Goal: Task Accomplishment & Management: Use online tool/utility

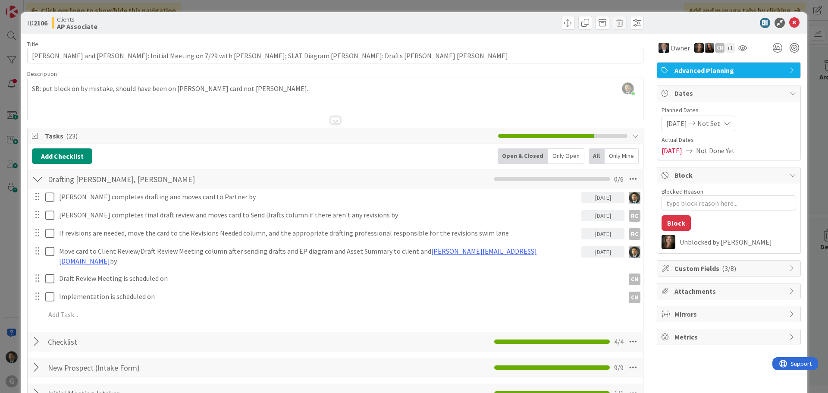
scroll to position [647, 0]
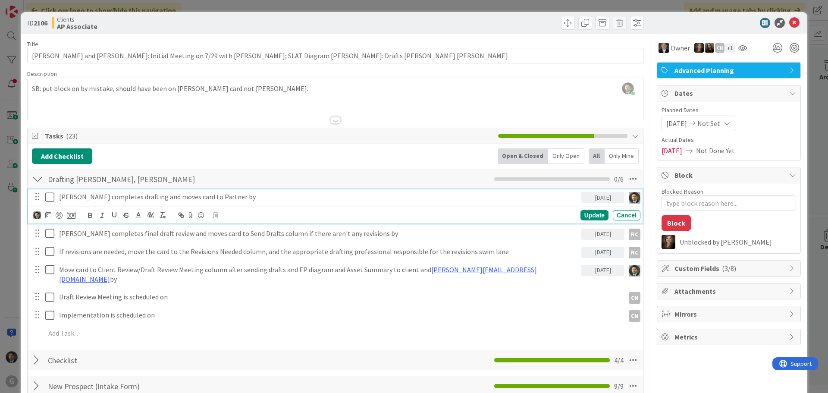
click at [48, 198] on icon at bounding box center [51, 197] width 13 height 10
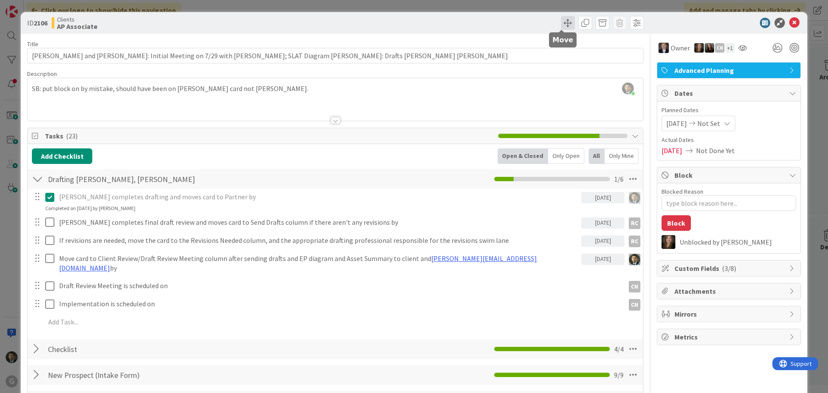
click at [565, 25] on span at bounding box center [568, 23] width 14 height 14
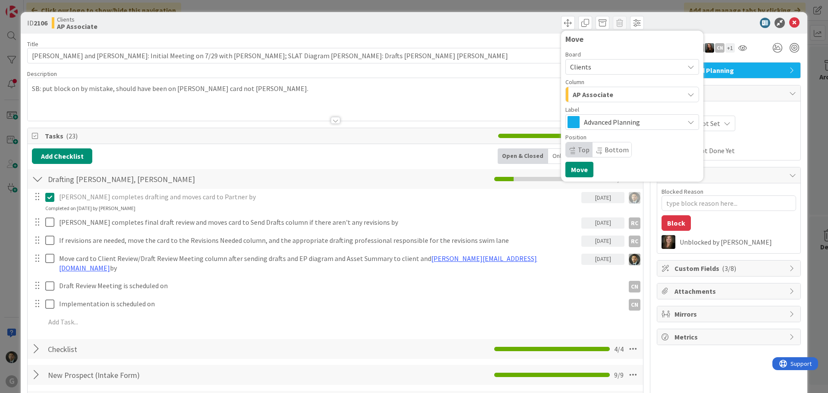
click at [592, 104] on div "Board Clients Column AP Associate Label Advanced Planning Position Top Bottom" at bounding box center [633, 104] width 134 height 106
click at [594, 96] on span "AP Associate" at bounding box center [593, 94] width 41 height 11
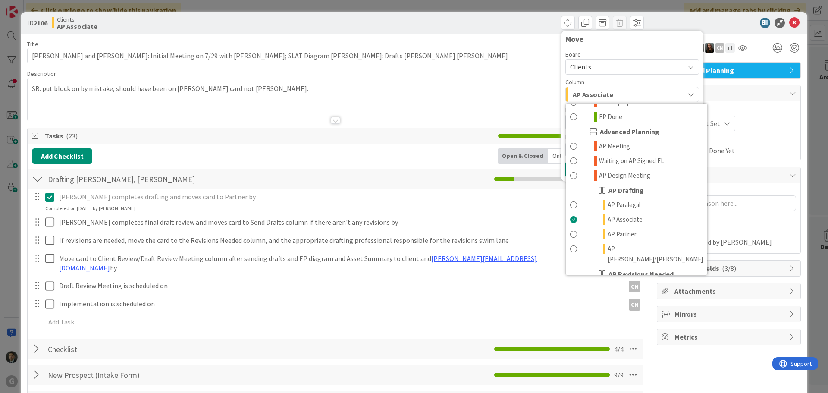
scroll to position [302, 0]
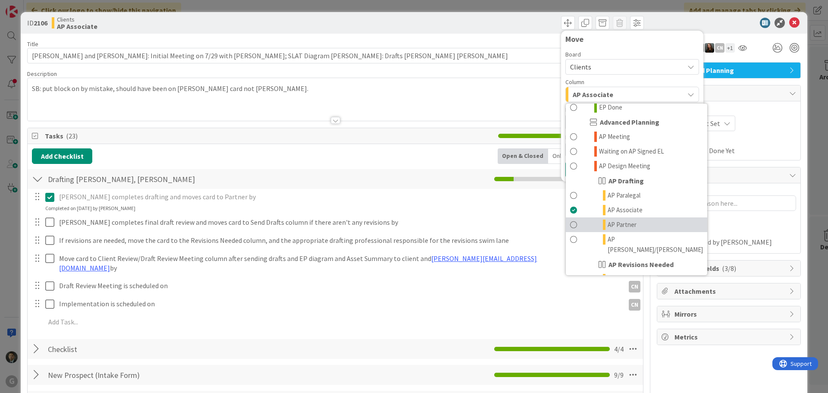
click at [614, 220] on span "AP Partner" at bounding box center [622, 225] width 29 height 10
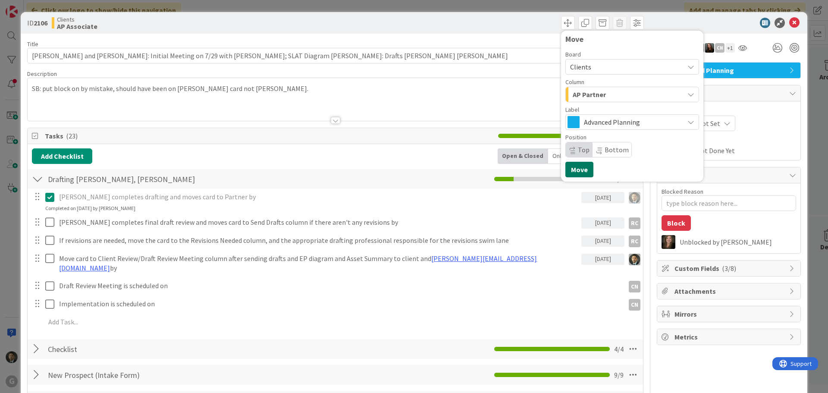
click at [581, 171] on button "Move" at bounding box center [580, 170] width 28 height 16
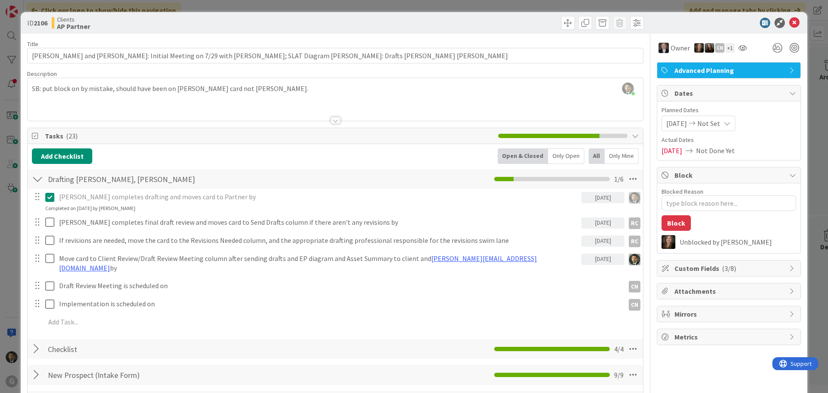
type textarea "x"
click at [566, 6] on div "ID 2106 Clients AP Partner Move Move Title 105 / 128 [PERSON_NAME] and [PERSON_…" at bounding box center [414, 196] width 828 height 393
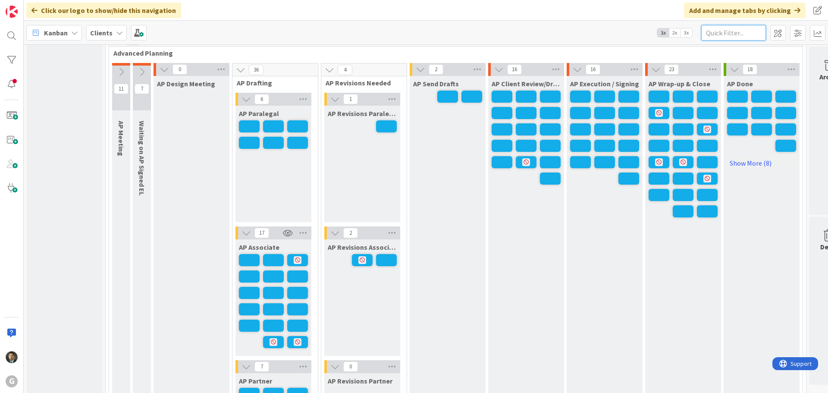
click at [736, 37] on input "text" at bounding box center [733, 33] width 65 height 16
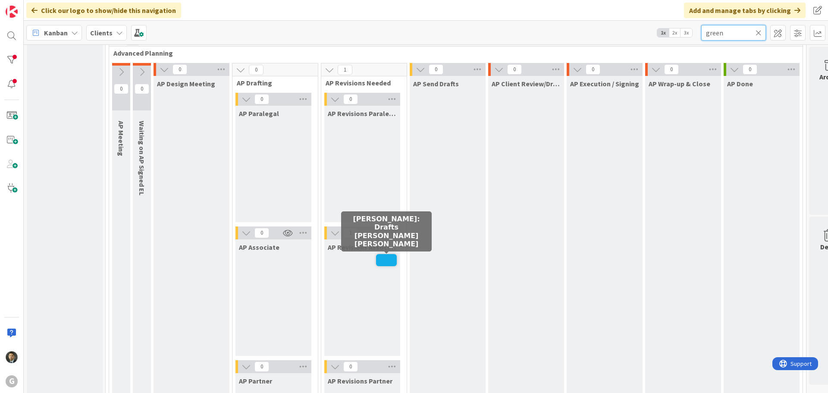
type input "green"
click at [384, 267] on div "AP Revisions Associate" at bounding box center [362, 297] width 76 height 116
click at [387, 257] on span at bounding box center [386, 260] width 21 height 12
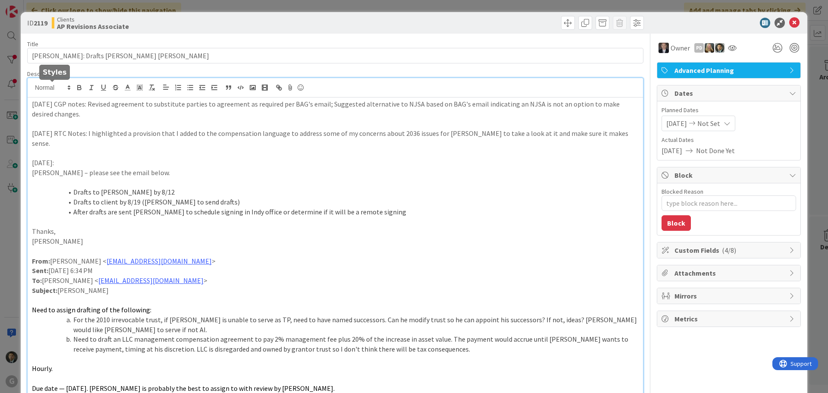
click at [31, 89] on div "[DATE] CGP notes: Revised agreement to substitute parties to agreement as requi…" at bounding box center [336, 249] width 616 height 343
type textarea "x"
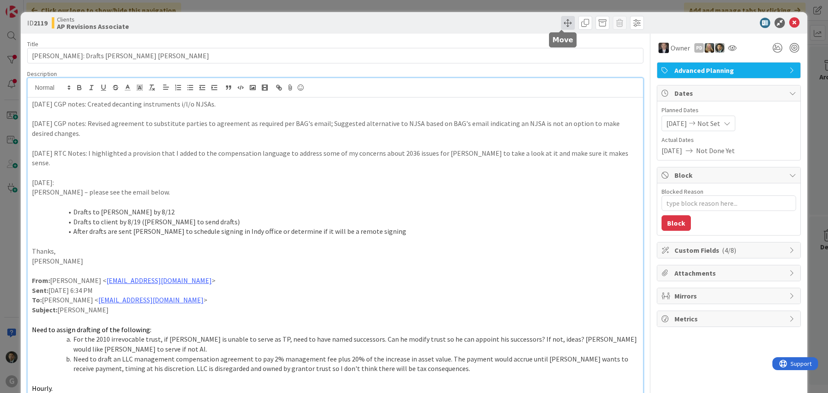
click at [564, 19] on span at bounding box center [568, 23] width 14 height 14
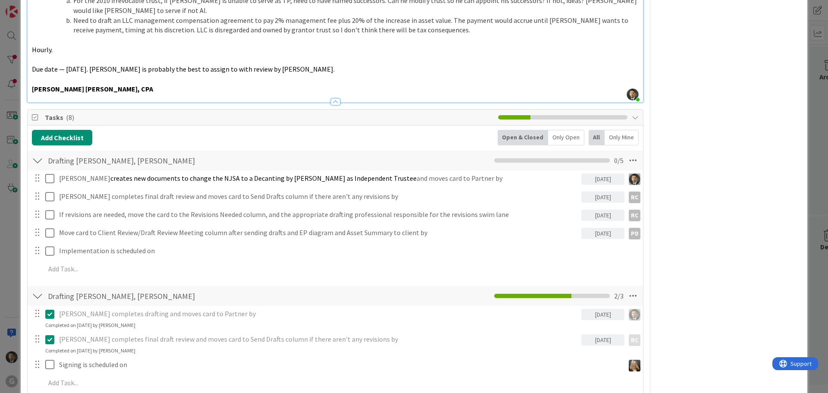
scroll to position [388, 0]
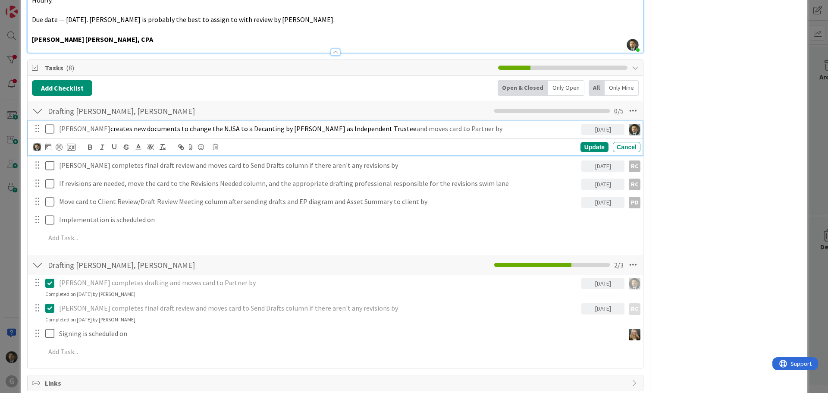
click at [46, 124] on icon at bounding box center [51, 129] width 13 height 10
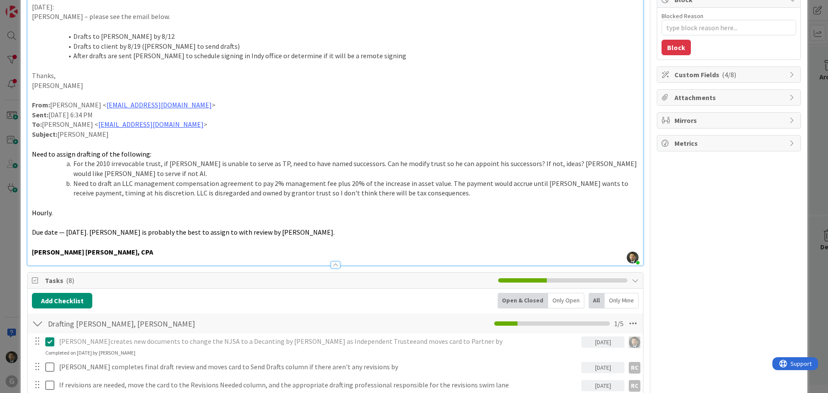
scroll to position [0, 0]
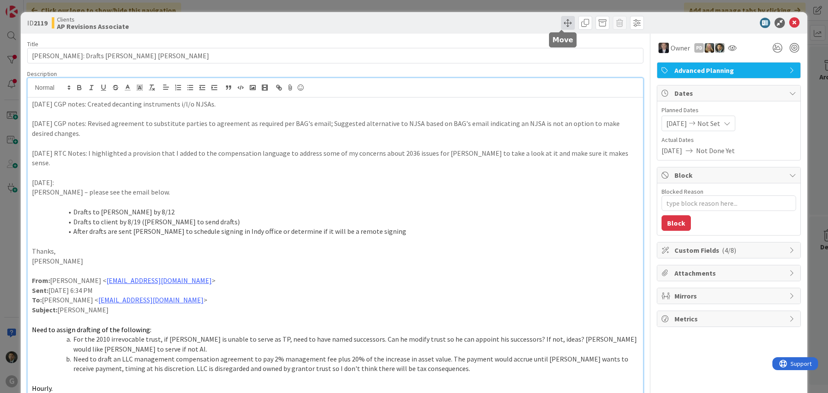
click at [566, 23] on span at bounding box center [568, 23] width 14 height 14
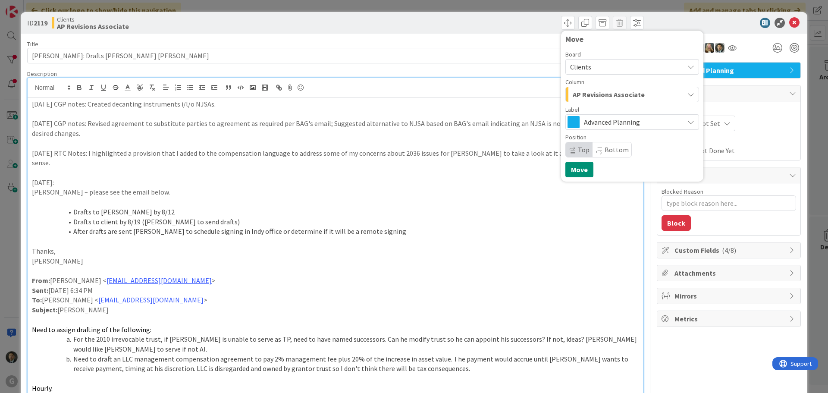
click at [604, 101] on button "AP Revisions Associate" at bounding box center [633, 95] width 134 height 16
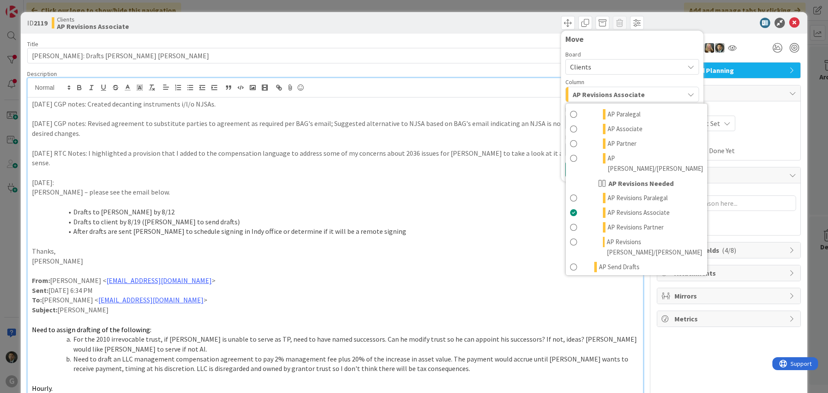
scroll to position [388, 0]
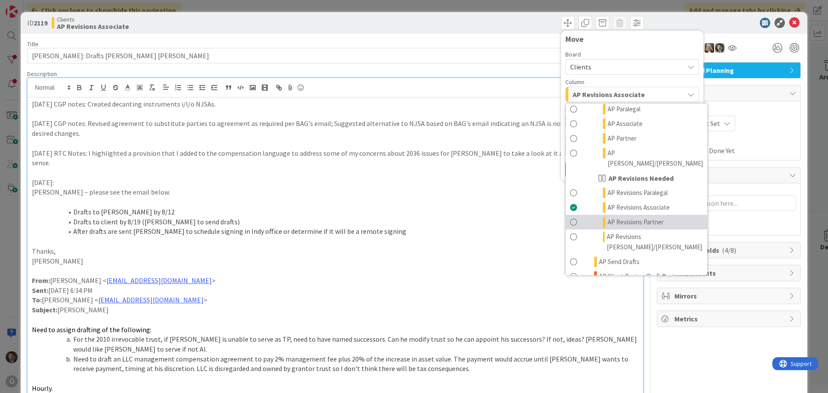
click at [608, 217] on span "AP Revisions Partner" at bounding box center [636, 222] width 56 height 10
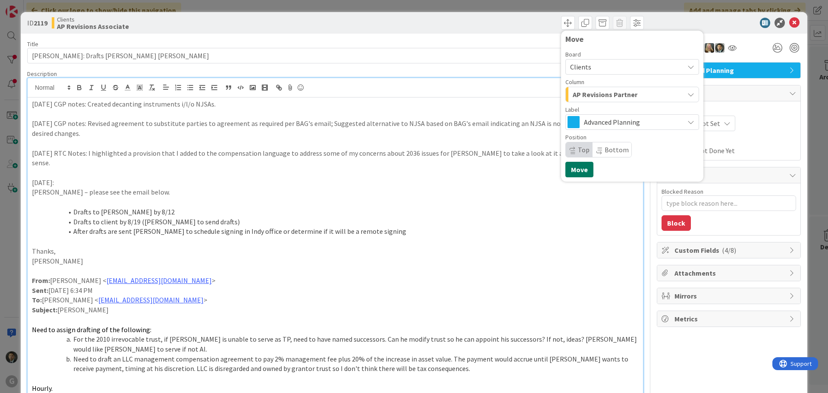
click at [571, 170] on button "Move" at bounding box center [580, 170] width 28 height 16
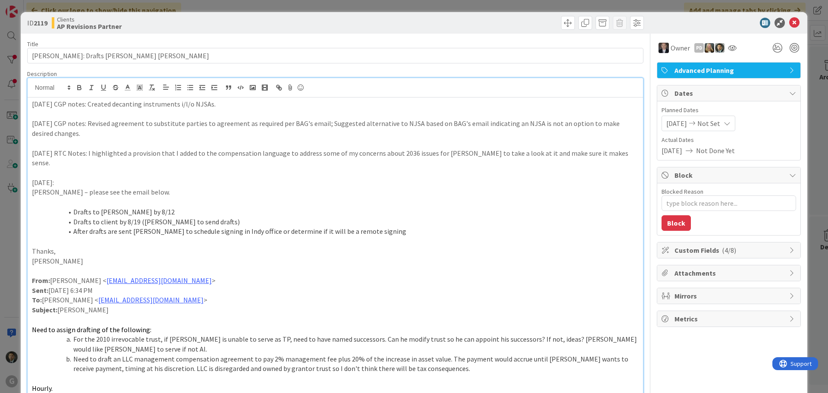
type textarea "x"
click at [491, 5] on div "ID 2119 Clients AP Revisions Partner Move Move Title 31 / 128 [PERSON_NAME]: Dr…" at bounding box center [414, 196] width 828 height 393
